Goal: Task Accomplishment & Management: Complete application form

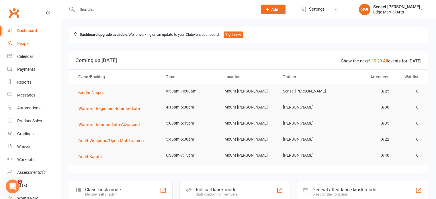
click at [22, 43] on div "People" at bounding box center [23, 43] width 12 height 5
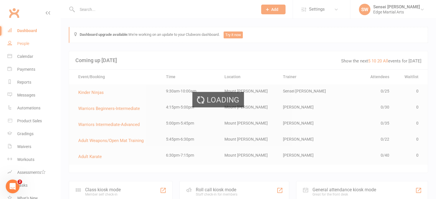
select select "100"
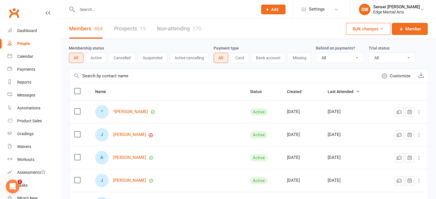
click at [127, 30] on link "Prospects 19" at bounding box center [130, 29] width 32 height 20
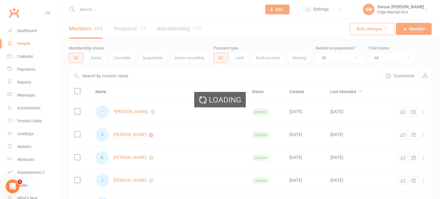
select select "50"
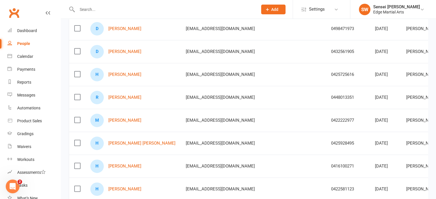
scroll to position [139, 0]
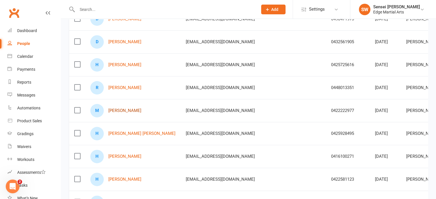
click at [114, 111] on link "[PERSON_NAME]" at bounding box center [124, 110] width 33 height 5
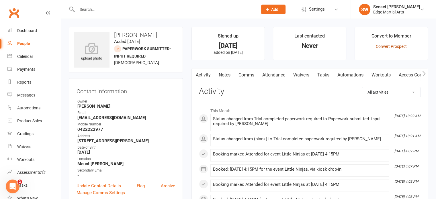
click at [393, 46] on link "Convert Prospect" at bounding box center [391, 46] width 31 height 5
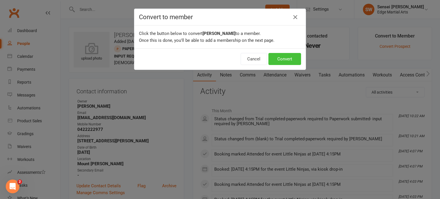
click at [287, 59] on button "Convert" at bounding box center [285, 59] width 33 height 12
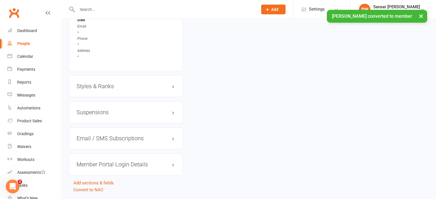
scroll to position [461, 0]
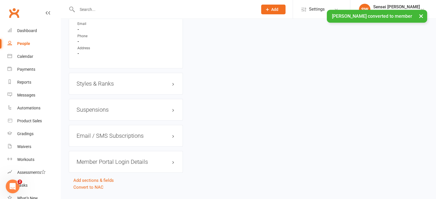
click at [151, 86] on h3 "Styles & Ranks" at bounding box center [126, 84] width 99 height 6
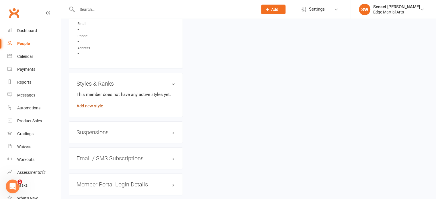
click at [95, 105] on link "Add new style" at bounding box center [90, 105] width 27 height 5
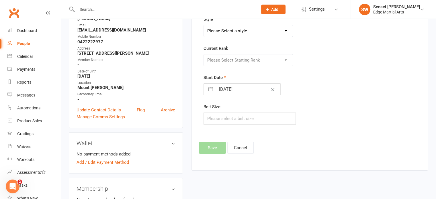
scroll to position [49, 0]
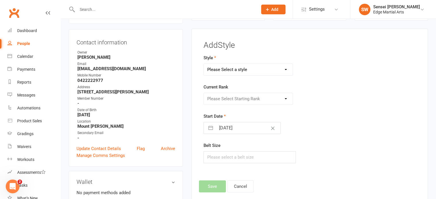
click at [225, 68] on select "Please Select a style Bushido Karate Karate Kickboxing" at bounding box center [248, 69] width 89 height 11
select select "705"
click at [204, 64] on select "Please Select a style Bushido Karate Karate Kickboxing" at bounding box center [248, 69] width 89 height 11
click at [232, 99] on select "Please Select Starting Rank 15th Kyu 14th kyu 13th kyu 12th kyu 11th kyu 10th K…" at bounding box center [248, 98] width 89 height 11
select select "6260"
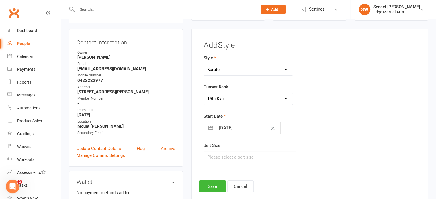
click at [204, 93] on select "Please Select Starting Rank 15th Kyu 14th kyu 13th kyu 12th kyu 11th kyu 10th K…" at bounding box center [248, 98] width 89 height 11
click at [226, 156] on input "2" at bounding box center [249, 157] width 93 height 12
type input "2"
click at [210, 188] on button "Save" at bounding box center [212, 187] width 27 height 12
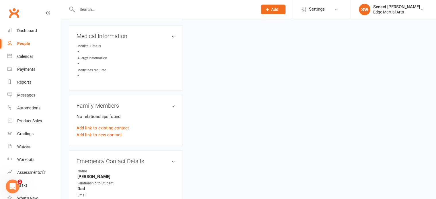
scroll to position [366, 0]
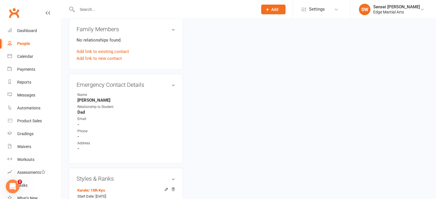
click at [211, 155] on div "upload photo [PERSON_NAME] Added [DATE] Cancelled member [DEMOGRAPHIC_DATA] Con…" at bounding box center [248, 4] width 368 height 686
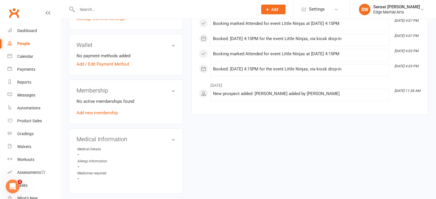
scroll to position [186, 0]
click at [104, 110] on div "No active memberships found Add new membership" at bounding box center [126, 107] width 99 height 18
click at [104, 112] on link "Add new membership" at bounding box center [97, 113] width 41 height 5
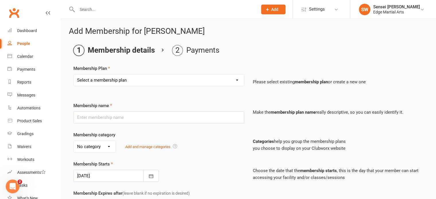
click at [145, 84] on select "Select a membership plan Create new Membership Plan Kinda Ninjas Little Ninjas …" at bounding box center [159, 80] width 170 height 11
select select "2"
click at [74, 75] on select "Select a membership plan Create new Membership Plan Kinda Ninjas Little Ninjas …" at bounding box center [159, 80] width 170 height 11
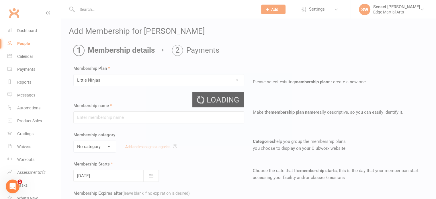
type input "Little Ninjas"
select select "2"
type input "0"
type input "1"
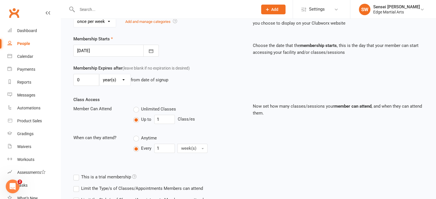
scroll to position [183, 0]
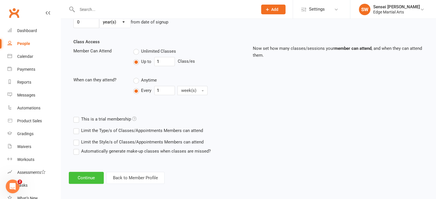
click at [91, 177] on button "Continue" at bounding box center [86, 178] width 35 height 12
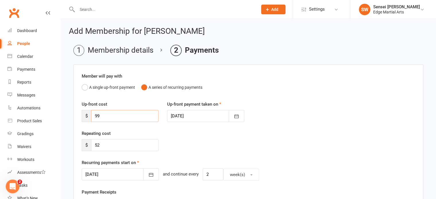
click at [112, 116] on input "99" at bounding box center [124, 116] width 67 height 12
type input "9"
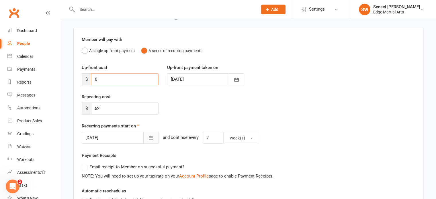
type input "0"
click at [146, 138] on button "button" at bounding box center [150, 138] width 15 height 12
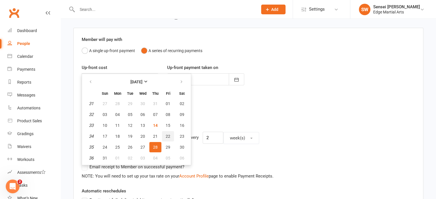
click at [164, 132] on button "22" at bounding box center [168, 136] width 12 height 10
type input "[DATE]"
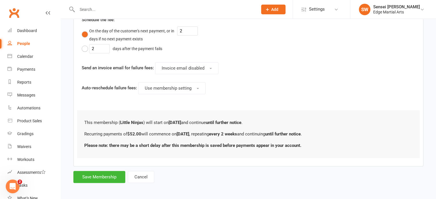
scroll to position [306, 0]
click at [90, 176] on button "Save Membership" at bounding box center [99, 177] width 52 height 12
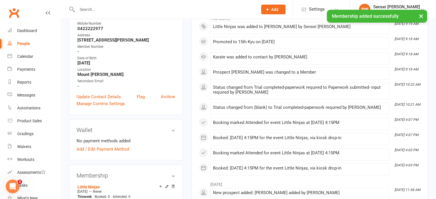
scroll to position [152, 0]
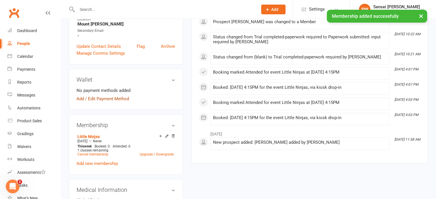
click at [99, 98] on link "Add / Edit Payment Method" at bounding box center [103, 98] width 52 height 7
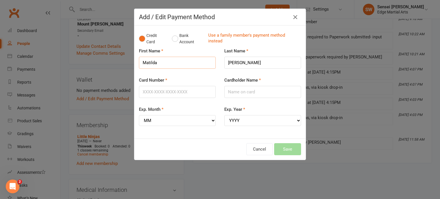
click at [179, 63] on input "Matilda" at bounding box center [177, 63] width 77 height 12
type input "M"
type input "t"
type input "[PERSON_NAME]"
click at [164, 89] on input "Card Number" at bounding box center [177, 92] width 77 height 12
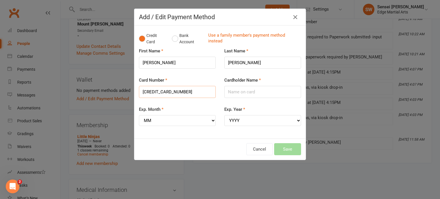
type input "[CREDIT_CARD_NUMBER]"
type input "[PERSON_NAME]"
click at [209, 118] on select "MM 01 02 03 04 05 06 07 08 09 10 11 12" at bounding box center [177, 120] width 77 height 11
select select "02"
click at [139, 115] on select "MM 01 02 03 04 05 06 07 08 09 10 11 12" at bounding box center [177, 120] width 77 height 11
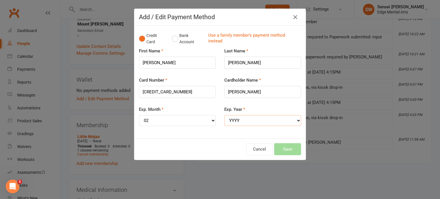
click at [248, 120] on select "YYYY 2025 2026 2027 2028 2029 2030 2031 2032 2033 2034" at bounding box center [262, 120] width 77 height 11
select select "2028"
click at [224, 115] on select "YYYY 2025 2026 2027 2028 2029 2030 2031 2032 2033 2034" at bounding box center [262, 120] width 77 height 11
click at [288, 149] on button "Save" at bounding box center [287, 149] width 27 height 12
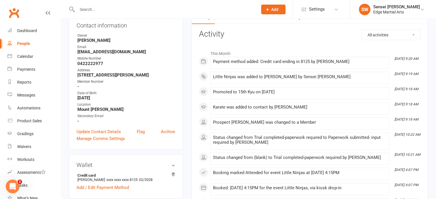
scroll to position [0, 0]
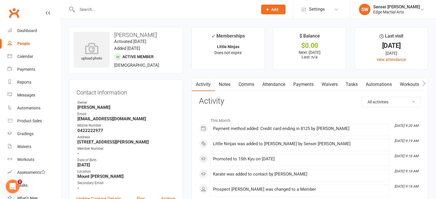
click at [244, 85] on link "Comms" at bounding box center [246, 84] width 24 height 13
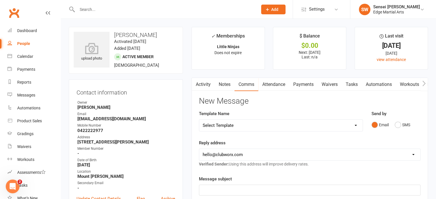
click at [232, 125] on select "Select Template [Email] Leadership Team dates 2025 [Email] End of Trial [Email]…" at bounding box center [280, 125] width 163 height 11
select select "8"
click at [199, 120] on select "Select Template [Email] Leadership Team dates 2025 [Email] End of Trial [Email]…" at bounding box center [280, 125] width 163 height 11
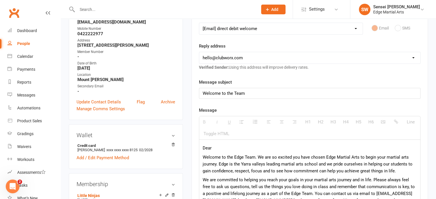
scroll to position [162, 0]
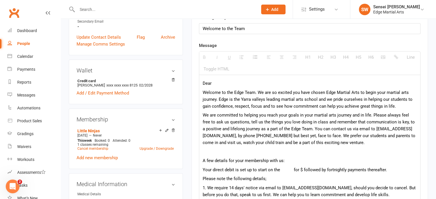
click at [223, 81] on p "Dear" at bounding box center [310, 83] width 214 height 7
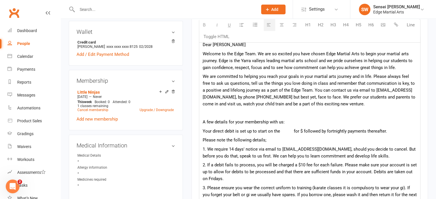
scroll to position [201, 0]
click at [284, 131] on p "Your direct debit is set up to start on the for $ followed by fortnightly payme…" at bounding box center [310, 131] width 214 height 7
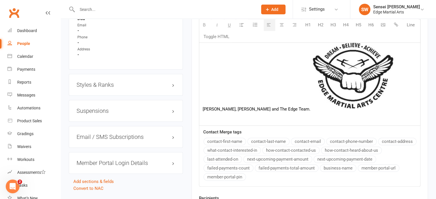
scroll to position [498, 0]
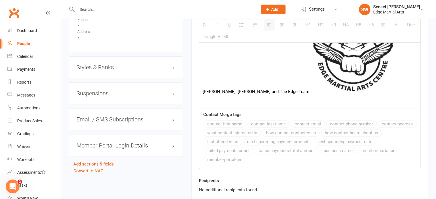
scroll to position [561, 0]
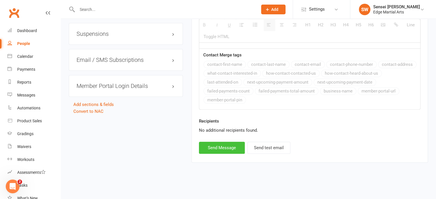
click at [226, 151] on button "Send Message" at bounding box center [222, 148] width 46 height 12
select select
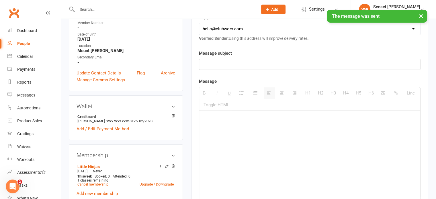
scroll to position [0, 0]
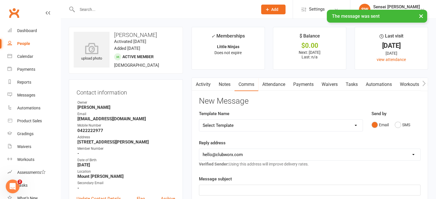
click at [274, 9] on span "Add" at bounding box center [274, 9] width 7 height 5
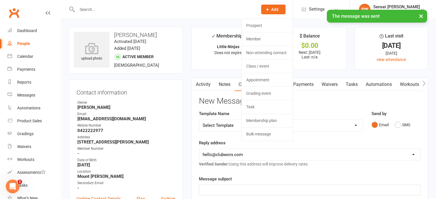
click at [257, 10] on div "× The message was sent" at bounding box center [214, 10] width 428 height 0
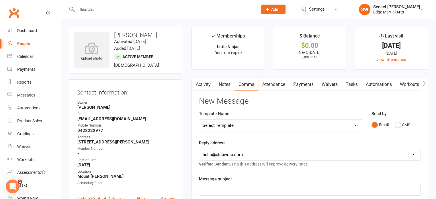
click at [280, 9] on button "Add" at bounding box center [273, 10] width 24 height 10
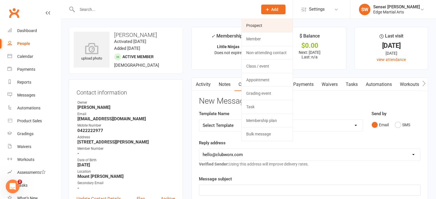
click at [257, 23] on link "Prospect" at bounding box center [267, 25] width 51 height 13
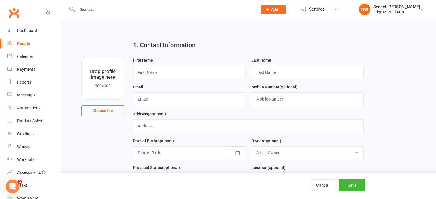
click at [169, 71] on input "text" at bounding box center [189, 72] width 113 height 13
type input "[PERSON_NAME]"
type input "Lisburn"
type input "h"
type input "[PERSON_NAME][EMAIL_ADDRESS][DOMAIN_NAME]"
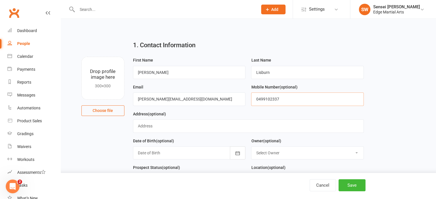
scroll to position [32, 0]
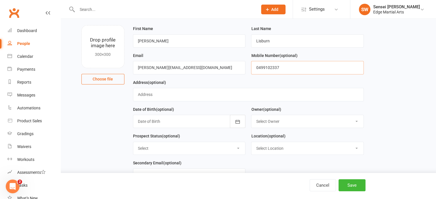
type input "0499102337"
click at [163, 101] on div "Address (optional)" at bounding box center [248, 92] width 236 height 27
click at [151, 95] on input "text" at bounding box center [248, 94] width 231 height 13
type input "[STREET_ADDRESS]"
click at [240, 125] on button "button" at bounding box center [237, 121] width 15 height 13
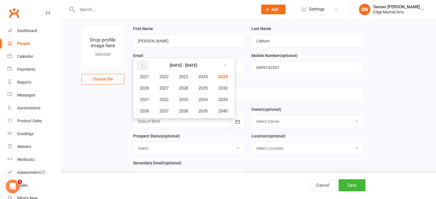
click at [142, 62] on button "button" at bounding box center [142, 65] width 12 height 10
click at [184, 111] on span "2018" at bounding box center [183, 111] width 9 height 5
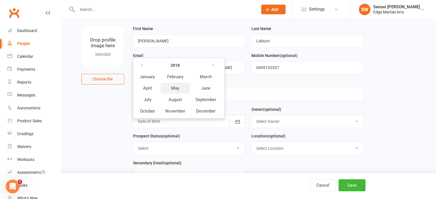
click at [174, 87] on span "May" at bounding box center [175, 88] width 8 height 5
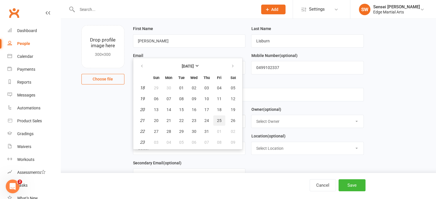
click at [219, 119] on span "25" at bounding box center [219, 120] width 5 height 5
type input "[DATE]"
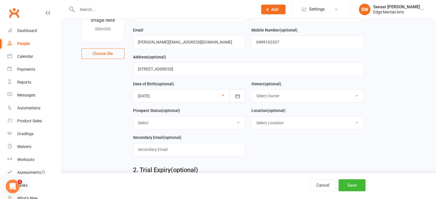
scroll to position [57, 0]
click at [276, 96] on select "Select Owner [PERSON_NAME] [PERSON_NAME] Sensei [PERSON_NAME] [PERSON_NAME]" at bounding box center [307, 95] width 112 height 13
select select "0"
click at [251, 89] on select "Select Owner [PERSON_NAME] [PERSON_NAME] Sensei [PERSON_NAME] [PERSON_NAME]" at bounding box center [307, 95] width 112 height 13
drag, startPoint x: 275, startPoint y: 129, endPoint x: 272, endPoint y: 124, distance: 6.4
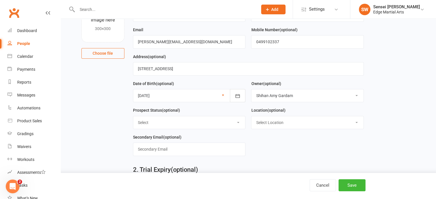
click at [272, 124] on div "Location (optional) Select Location [GEOGRAPHIC_DATA][PERSON_NAME]" at bounding box center [307, 120] width 118 height 27
click at [272, 124] on select "Select Location [GEOGRAPHIC_DATA][PERSON_NAME]" at bounding box center [307, 122] width 112 height 13
select select "0"
click at [251, 116] on select "Select Location [GEOGRAPHIC_DATA][PERSON_NAME]" at bounding box center [307, 122] width 112 height 13
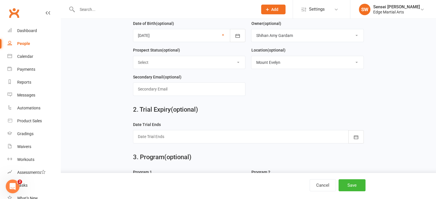
scroll to position [125, 0]
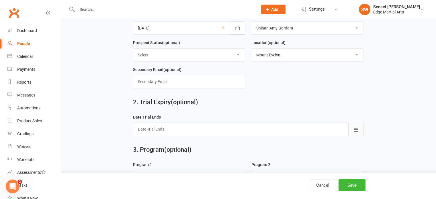
click at [357, 125] on button "button" at bounding box center [355, 129] width 15 height 13
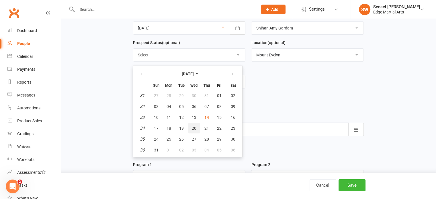
click at [193, 126] on span "20" at bounding box center [194, 128] width 5 height 5
type input "[DATE]"
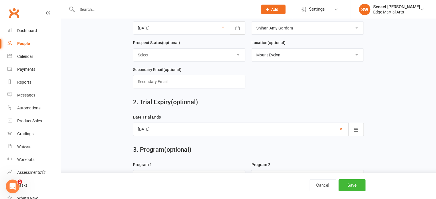
scroll to position [188, 0]
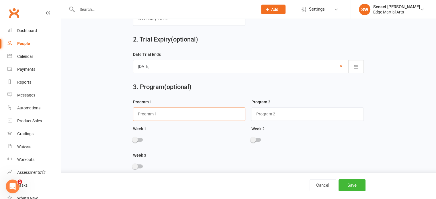
click at [146, 110] on input "text" at bounding box center [189, 113] width 113 height 13
type input "Warriors"
click at [136, 139] on span at bounding box center [135, 140] width 6 height 6
click at [133, 139] on input "checkbox" at bounding box center [133, 139] width 0 height 0
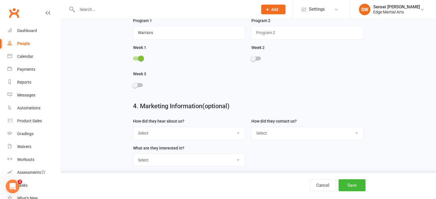
scroll to position [272, 0]
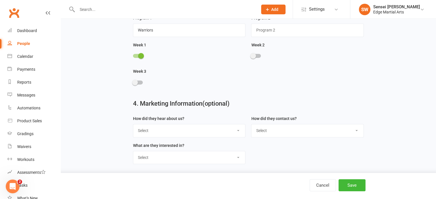
click at [230, 126] on select "Select Google Through A Friend Poster Magazine Walk by Letter Box Drop Facebook" at bounding box center [189, 130] width 112 height 13
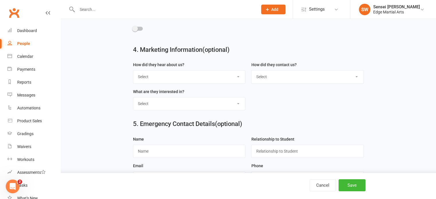
scroll to position [370, 0]
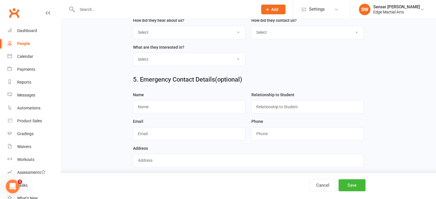
click at [277, 34] on select "Select Phone Email In-Facility" at bounding box center [307, 32] width 112 height 13
select select "Phone"
click at [251, 26] on select "Select Phone Email In-Facility" at bounding box center [307, 32] width 112 height 13
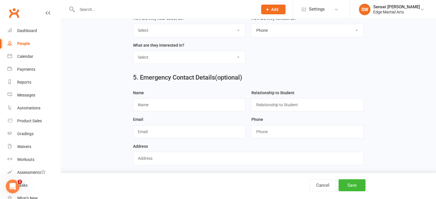
scroll to position [372, 0]
click at [172, 99] on input "text" at bounding box center [189, 104] width 113 height 13
type input "[PERSON_NAME]"
click at [272, 102] on input "text" at bounding box center [307, 104] width 113 height 13
type input "d"
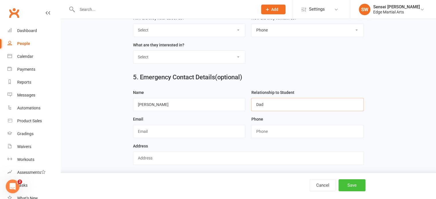
type input "Dad"
click at [354, 188] on button "Save" at bounding box center [351, 185] width 27 height 12
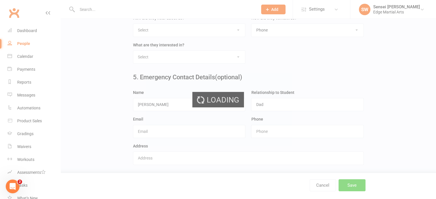
scroll to position [0, 0]
